Goal: Task Accomplishment & Management: Use online tool/utility

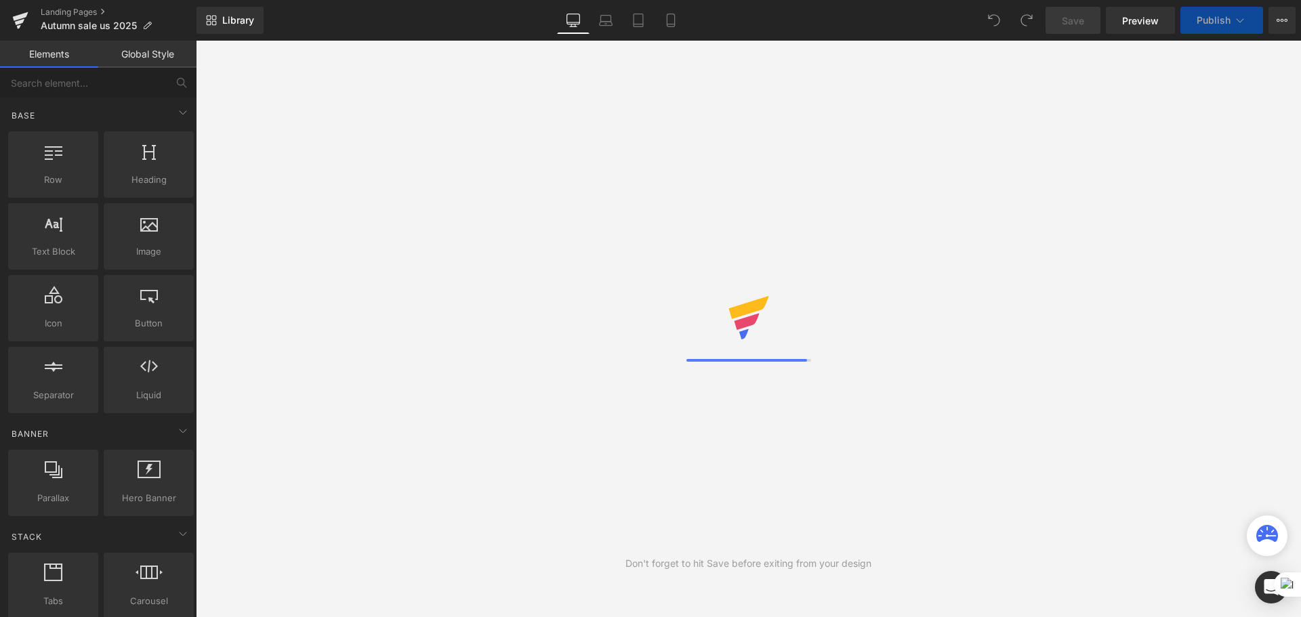
drag, startPoint x: 699, startPoint y: 333, endPoint x: 742, endPoint y: 362, distance: 51.9
click at [699, 333] on div at bounding box center [749, 329] width 125 height 66
click at [733, 355] on div at bounding box center [749, 329] width 125 height 66
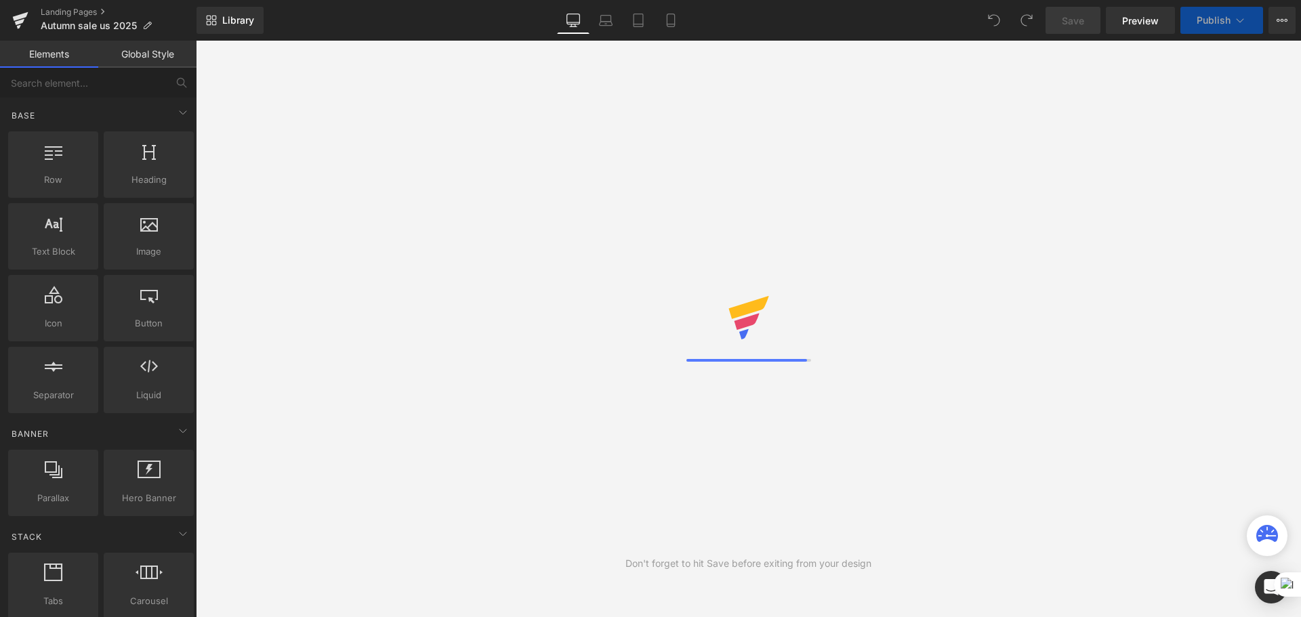
click at [747, 364] on div "Don't forget to hit Save before exiting from your design" at bounding box center [748, 329] width 1105 height 577
click at [752, 366] on div "Don't forget to hit Save before exiting from your design" at bounding box center [748, 329] width 1105 height 577
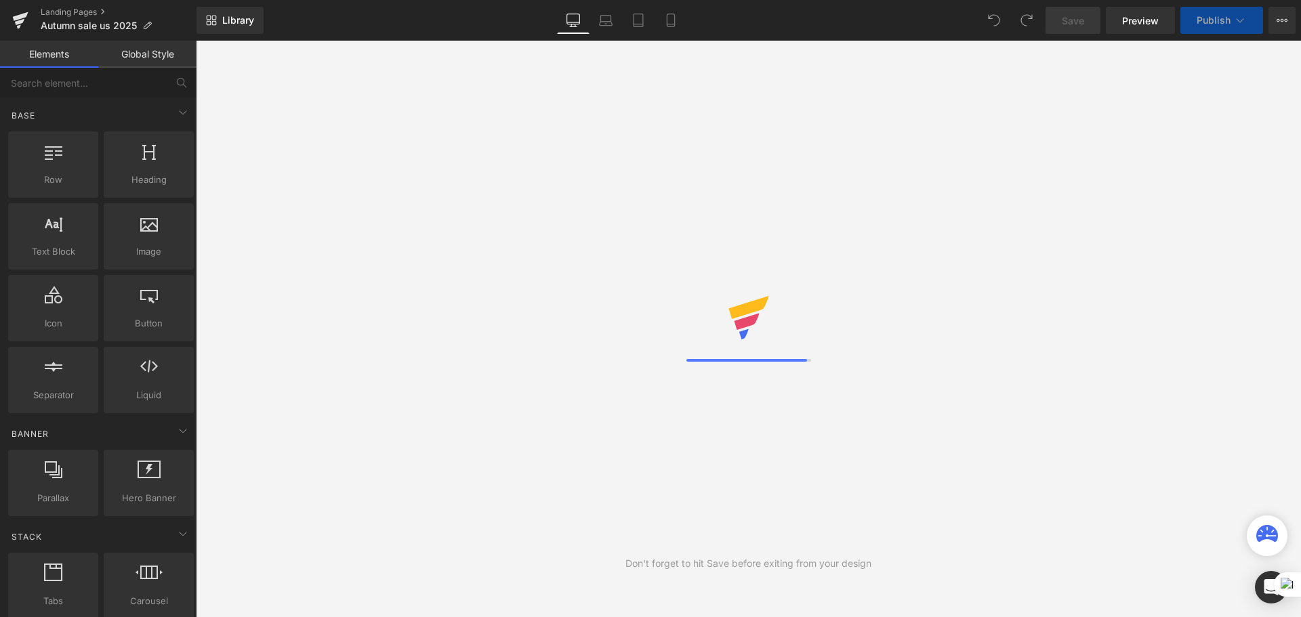
click at [752, 366] on div "Don't forget to hit Save before exiting from your design" at bounding box center [748, 329] width 1105 height 577
click at [758, 365] on div "Don't forget to hit Save before exiting from your design" at bounding box center [748, 329] width 1105 height 577
click at [761, 363] on div "Don't forget to hit Save before exiting from your design" at bounding box center [748, 329] width 1105 height 577
click at [762, 360] on div at bounding box center [747, 360] width 121 height 3
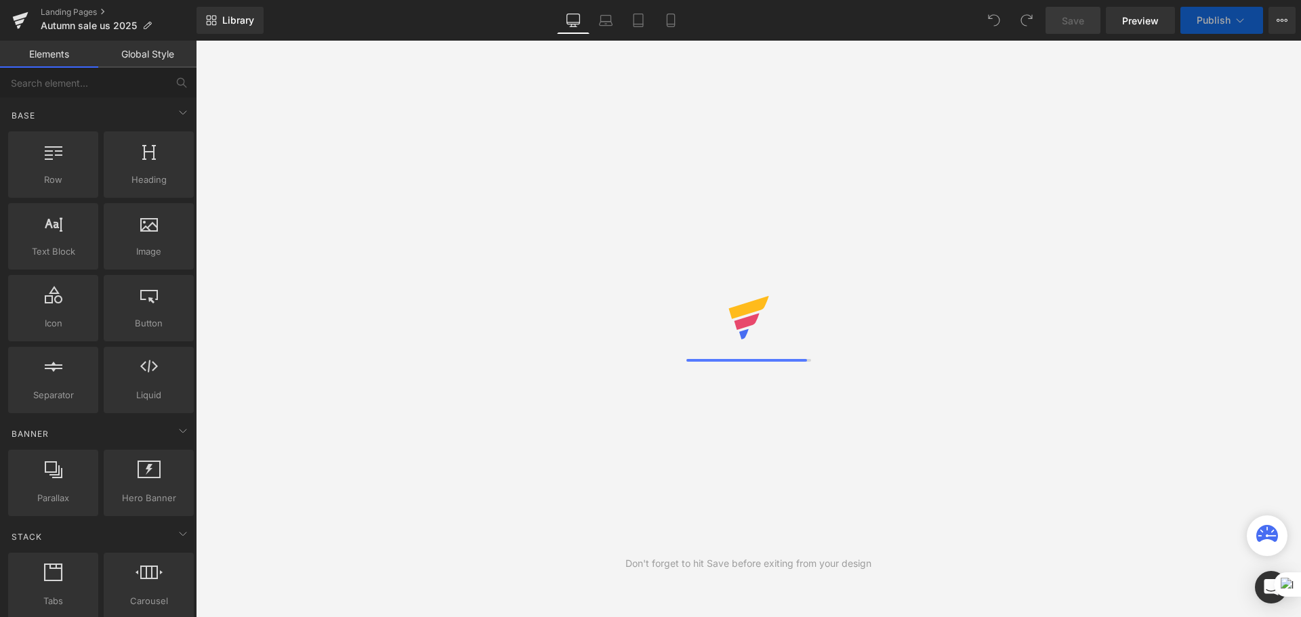
click at [771, 356] on div at bounding box center [749, 329] width 125 height 66
click at [772, 354] on div at bounding box center [749, 329] width 125 height 66
click at [773, 352] on div at bounding box center [749, 329] width 125 height 66
click at [771, 350] on div at bounding box center [749, 329] width 125 height 66
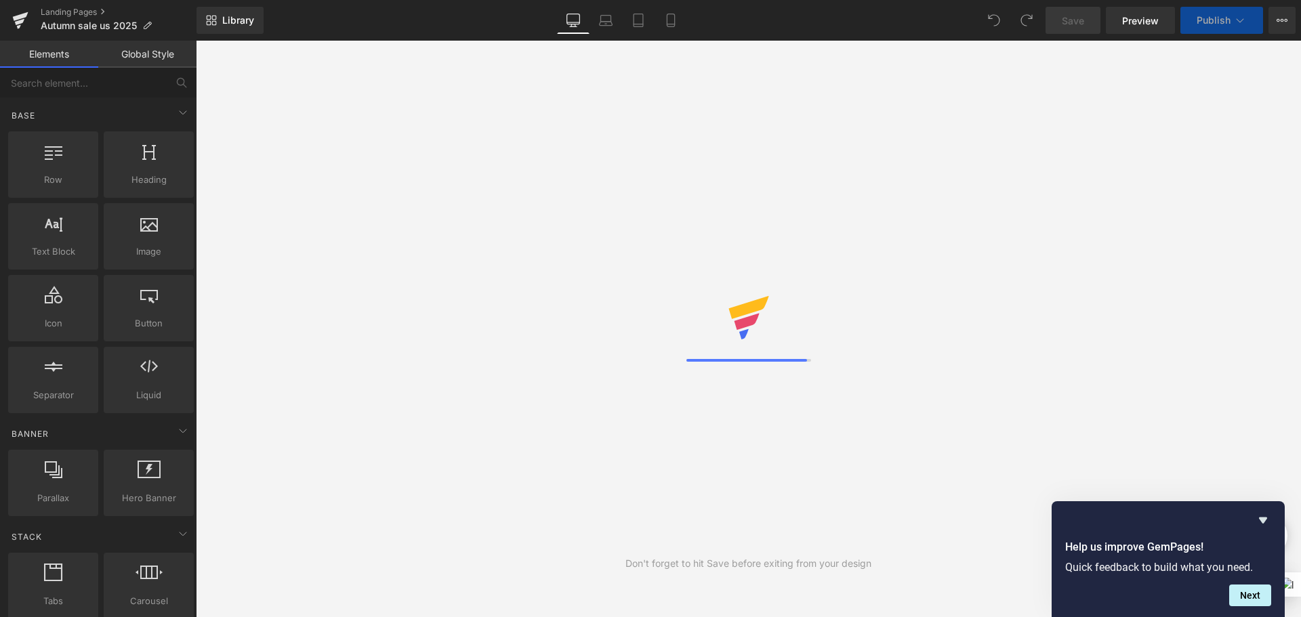
click at [803, 415] on div "Don't forget to hit Save before exiting from your design" at bounding box center [748, 329] width 1105 height 577
click at [834, 429] on div "Don't forget to hit Save before exiting from your design" at bounding box center [748, 329] width 1105 height 577
click at [834, 428] on div "Don't forget to hit Save before exiting from your design" at bounding box center [748, 329] width 1105 height 577
click at [687, 346] on div at bounding box center [749, 329] width 125 height 66
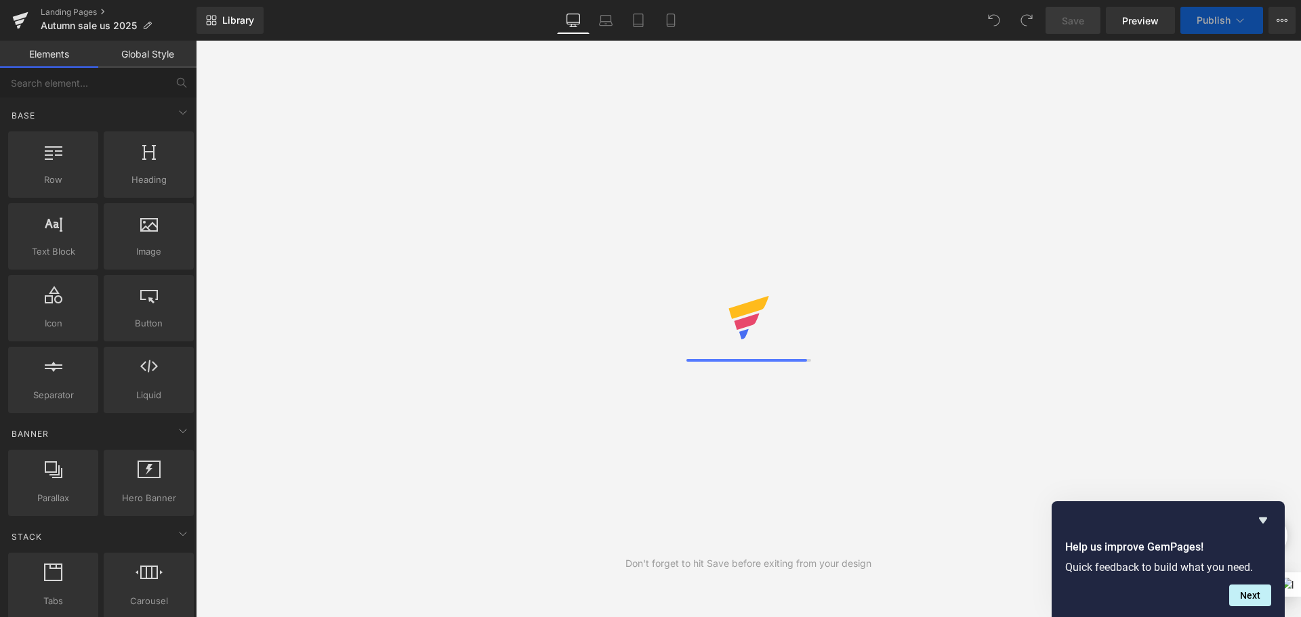
click at [687, 346] on div at bounding box center [749, 329] width 125 height 66
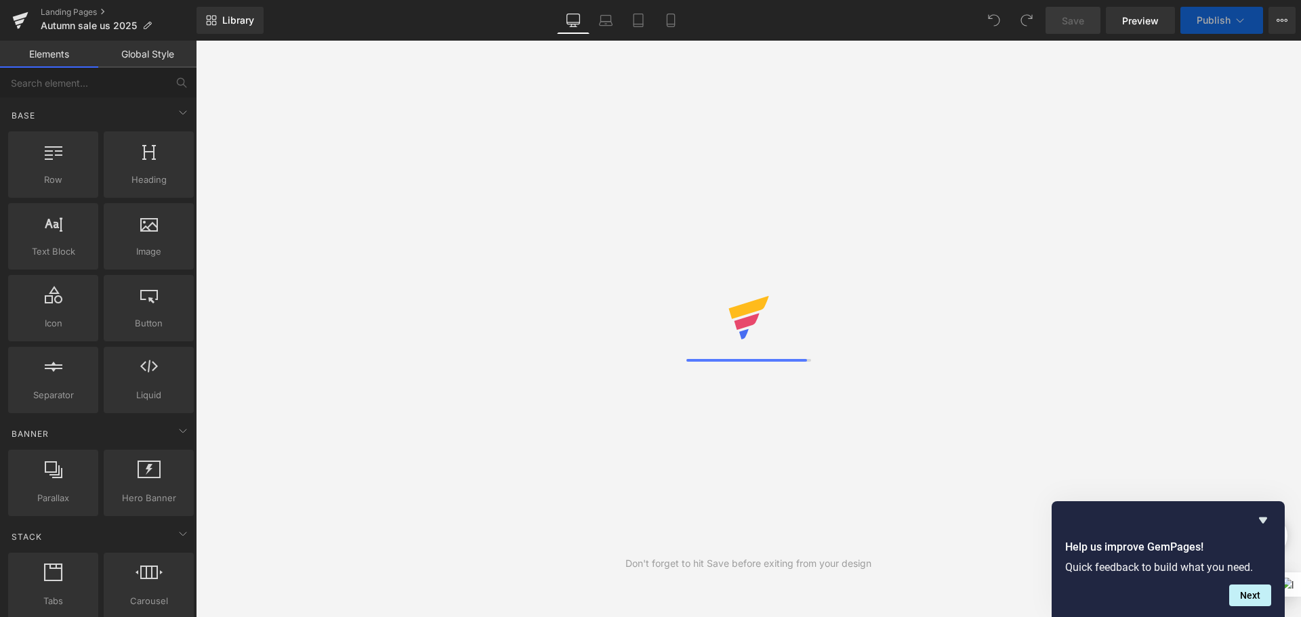
click at [687, 346] on div at bounding box center [749, 329] width 125 height 66
click at [685, 346] on div "Don't forget to hit Save before exiting from your design" at bounding box center [748, 329] width 1105 height 577
click at [901, 472] on div "Don't forget to hit Save before exiting from your design" at bounding box center [748, 329] width 1105 height 577
